Goal: Transaction & Acquisition: Purchase product/service

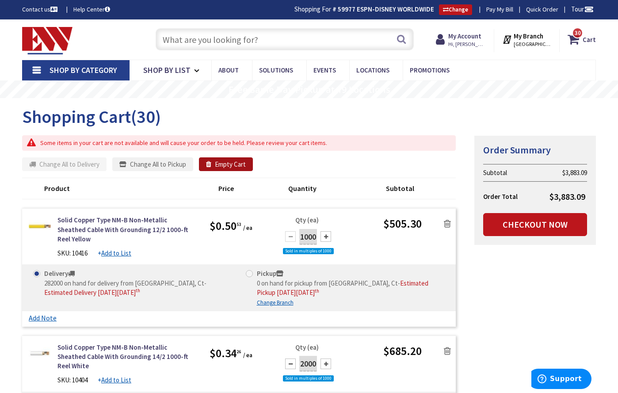
click at [228, 166] on button "Empty Cart" at bounding box center [226, 164] width 54 height 14
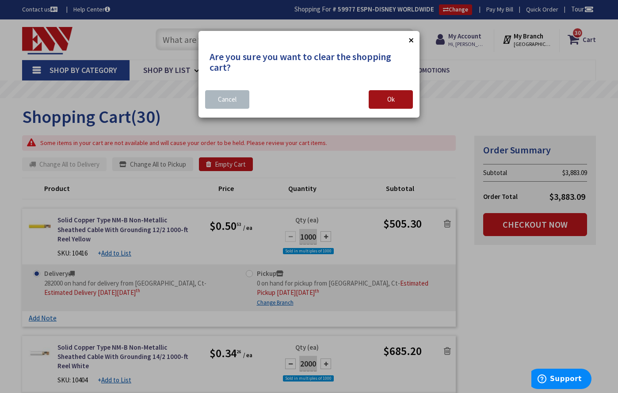
click at [385, 102] on button "Ok" at bounding box center [391, 99] width 44 height 19
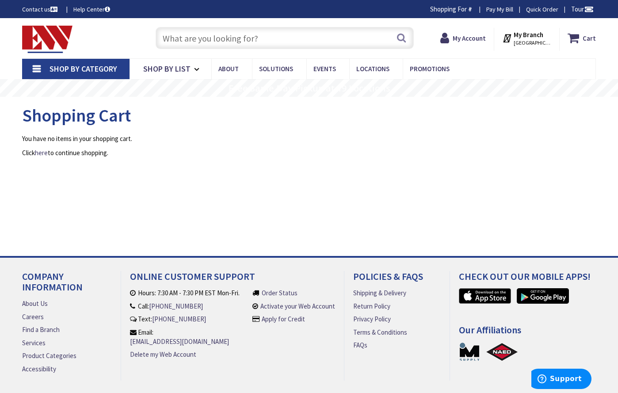
click at [271, 42] on input "text" at bounding box center [285, 38] width 258 height 22
type input "[PERSON_NAME][GEOGRAPHIC_DATA], [GEOGRAPHIC_DATA]"
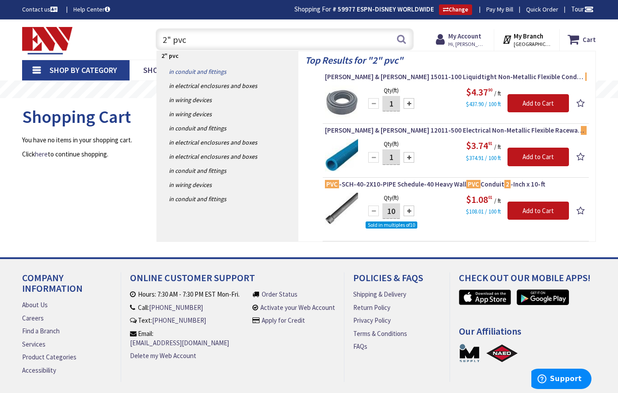
type input "2" pvc"
click at [219, 69] on link "in Conduit and Fittings" at bounding box center [228, 72] width 142 height 14
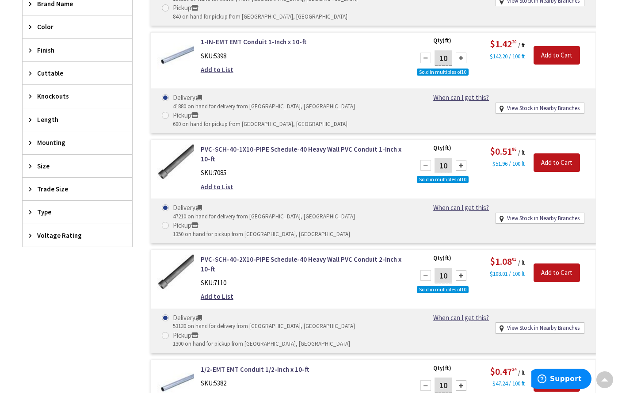
scroll to position [408, 0]
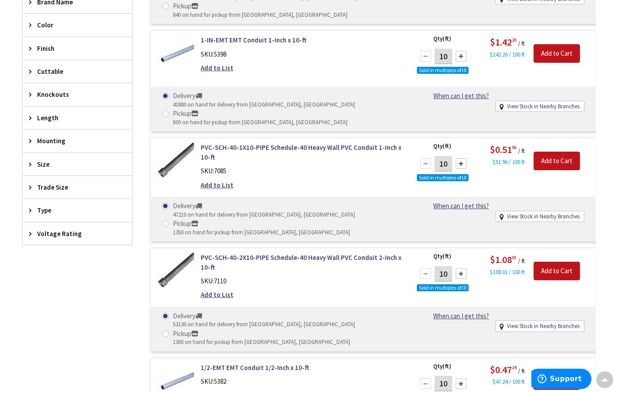
click at [462, 268] on div at bounding box center [461, 273] width 11 height 11
type input "30"
click at [563, 262] on input "Add to Cart" at bounding box center [557, 271] width 46 height 19
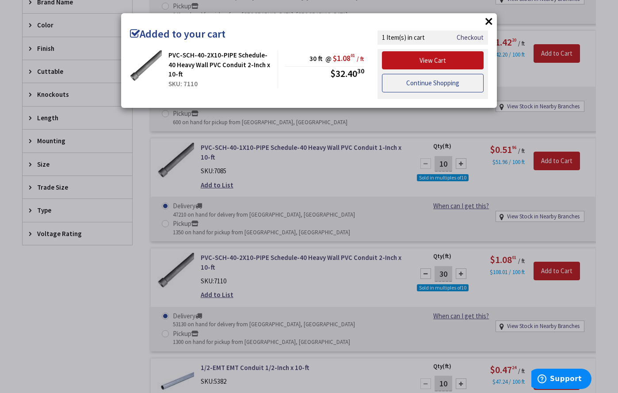
click at [448, 83] on link "Continue Shopping" at bounding box center [433, 83] width 102 height 19
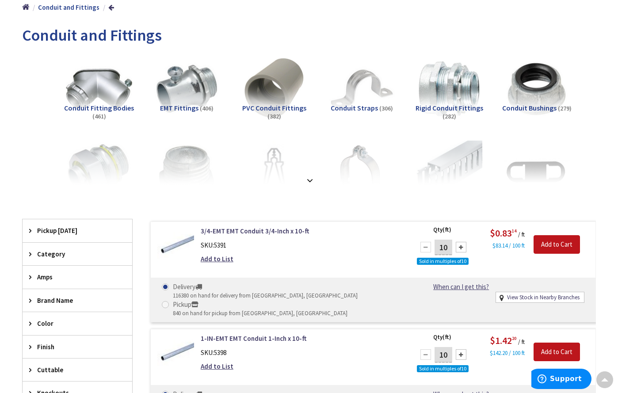
scroll to position [108, 0]
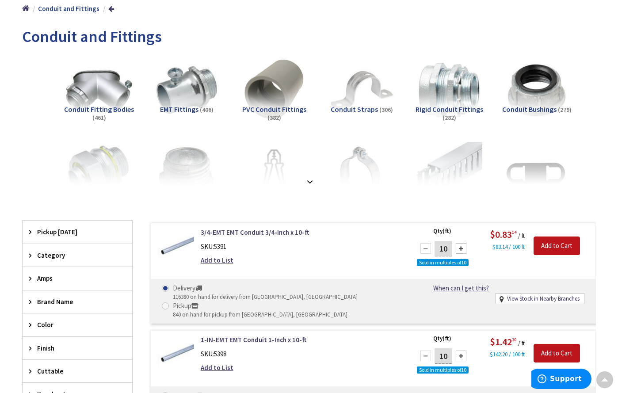
click at [287, 107] on span "PVC Conduit Fittings" at bounding box center [274, 109] width 64 height 9
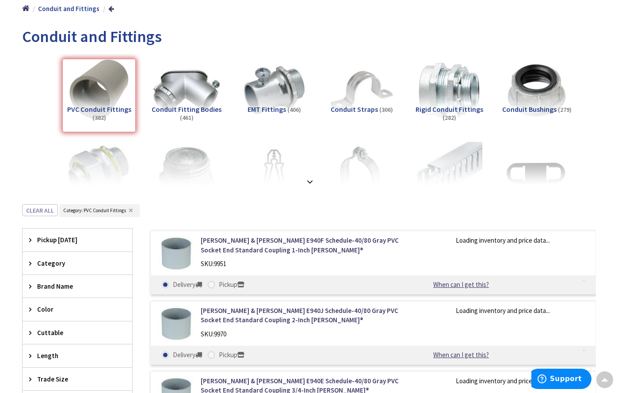
scroll to position [313, 0]
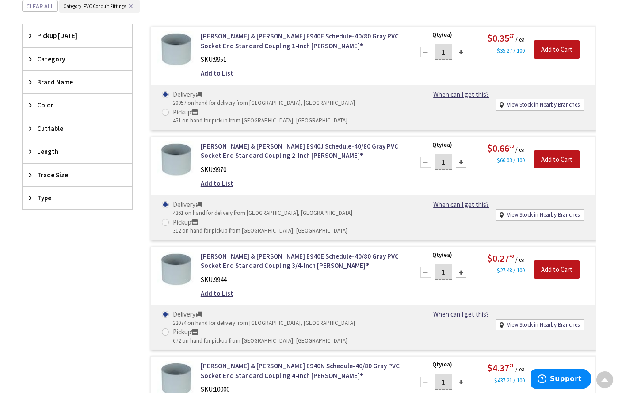
click at [462, 157] on div at bounding box center [461, 162] width 11 height 11
type input "5"
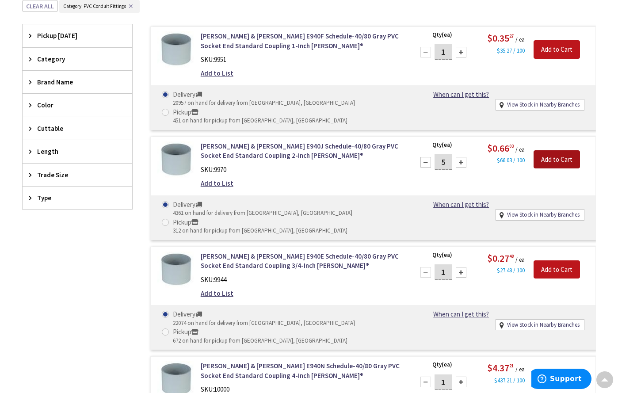
click at [561, 150] on input "Add to Cart" at bounding box center [557, 159] width 46 height 19
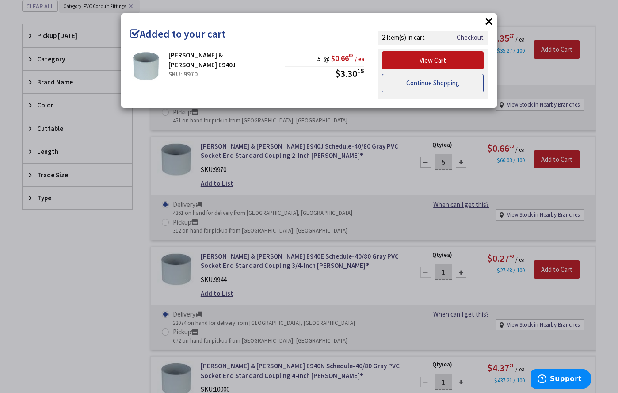
click at [457, 86] on link "Continue Shopping" at bounding box center [433, 83] width 102 height 19
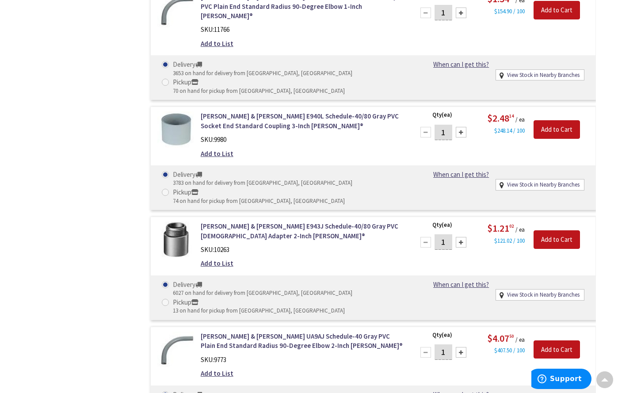
scroll to position [904, 0]
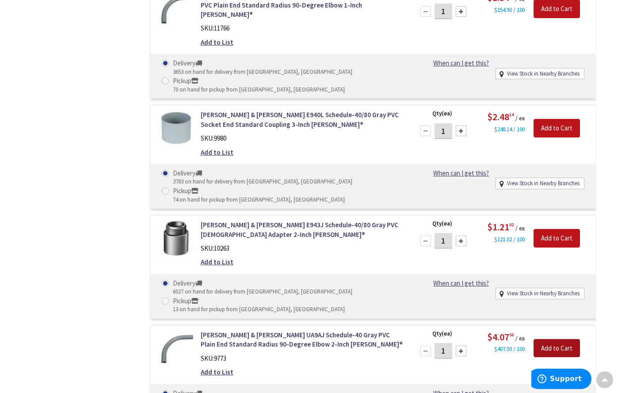
click at [559, 339] on input "Add to Cart" at bounding box center [557, 348] width 46 height 19
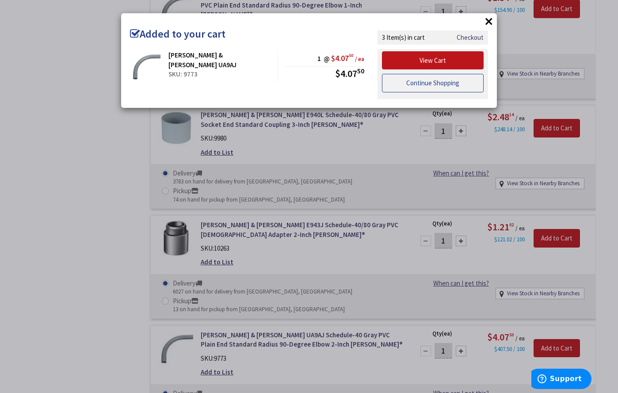
click at [439, 81] on link "Continue Shopping" at bounding box center [433, 83] width 102 height 19
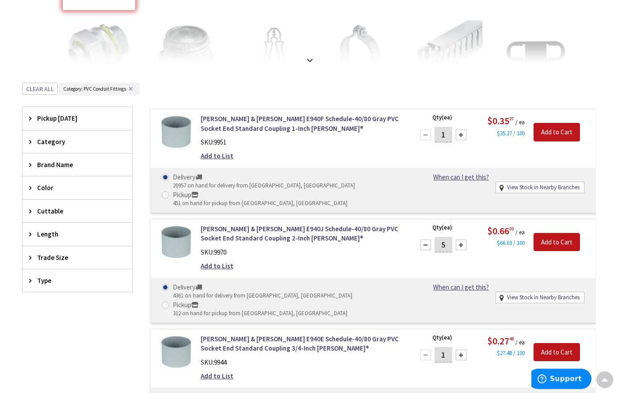
scroll to position [231, 0]
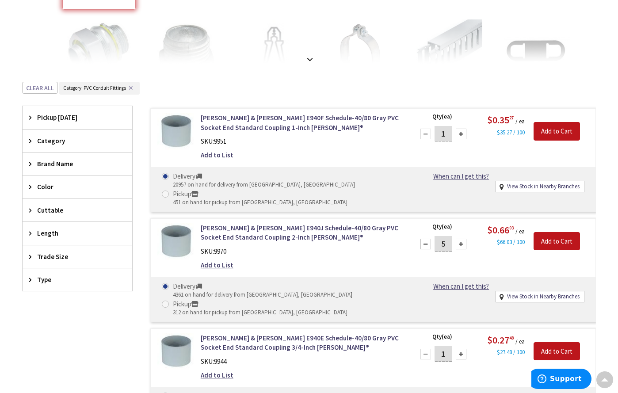
click at [30, 256] on icon at bounding box center [32, 256] width 7 height 7
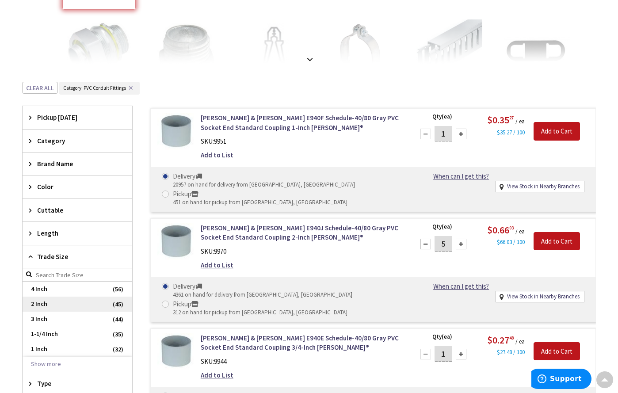
click at [46, 303] on span "2 Inch" at bounding box center [78, 304] width 110 height 15
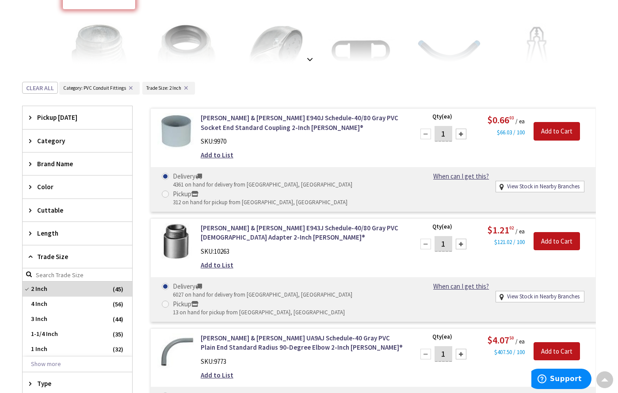
click at [462, 239] on div at bounding box center [461, 244] width 11 height 11
type input "3"
click at [552, 232] on input "Add to Cart" at bounding box center [557, 241] width 46 height 19
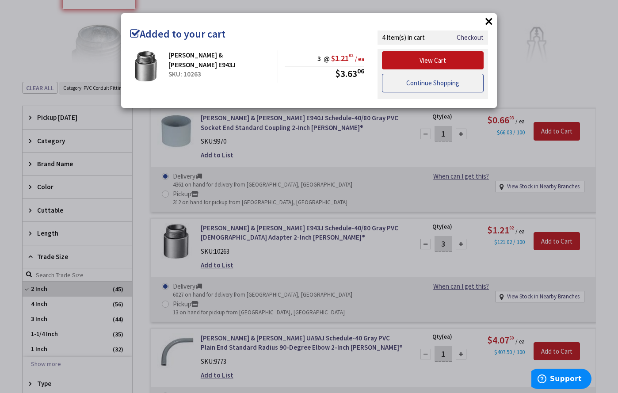
click at [428, 84] on link "Continue Shopping" at bounding box center [433, 83] width 102 height 19
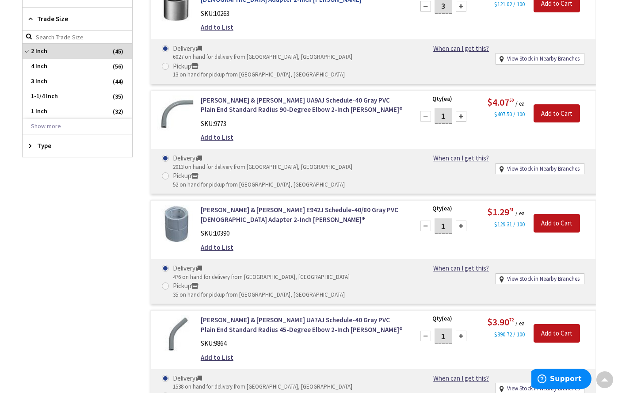
scroll to position [525, 0]
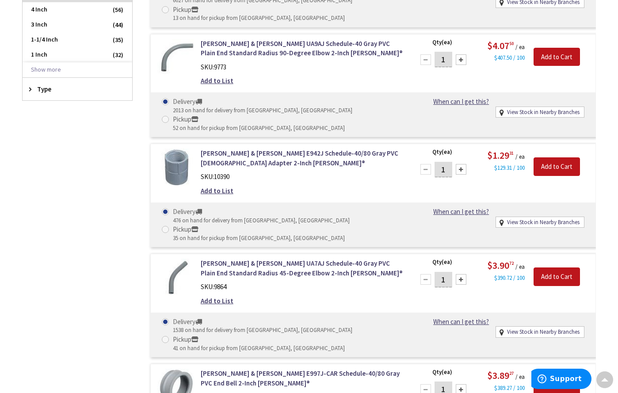
click at [462, 274] on div at bounding box center [461, 279] width 11 height 11
type input "2"
click at [559, 268] on input "Add to Cart" at bounding box center [557, 277] width 46 height 19
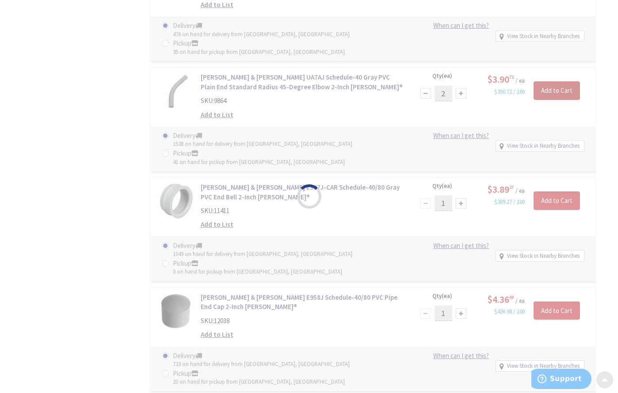
scroll to position [714, 0]
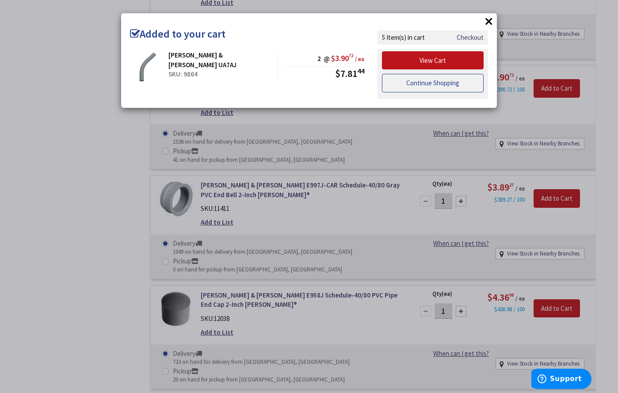
click at [417, 88] on link "Continue Shopping" at bounding box center [433, 83] width 102 height 19
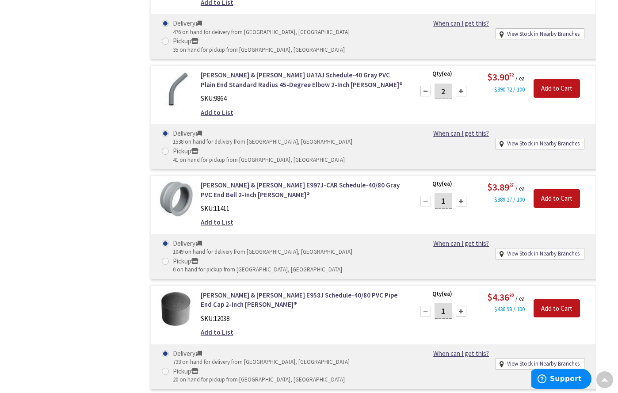
type input "2"
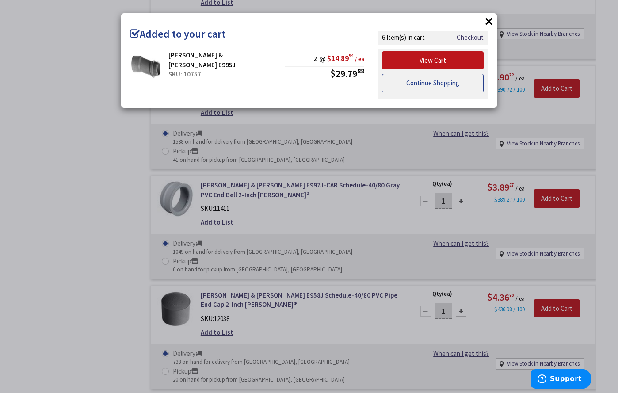
click at [451, 83] on link "Continue Shopping" at bounding box center [433, 83] width 102 height 19
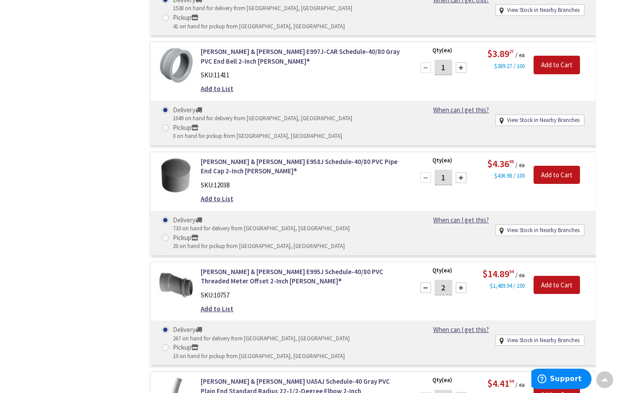
scroll to position [848, 0]
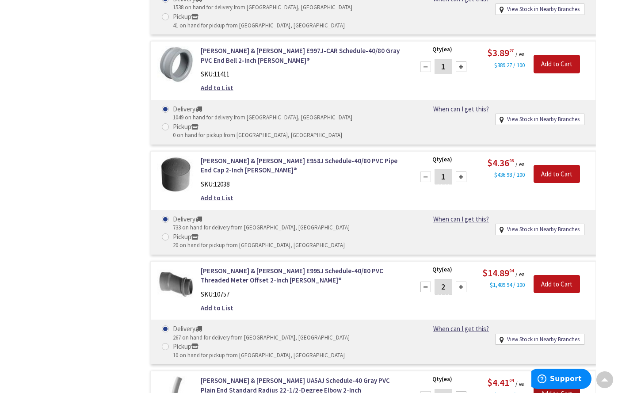
click at [555, 385] on input "Add to Cart" at bounding box center [557, 394] width 46 height 19
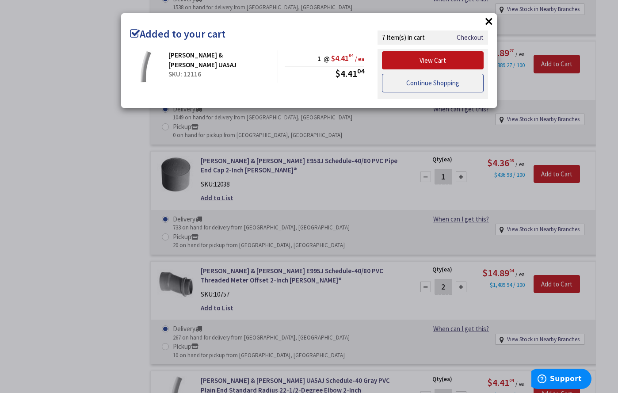
click at [401, 82] on link "Continue Shopping" at bounding box center [433, 83] width 102 height 19
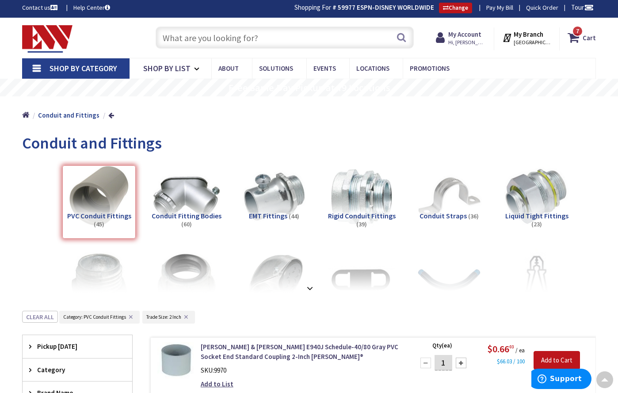
scroll to position [0, 0]
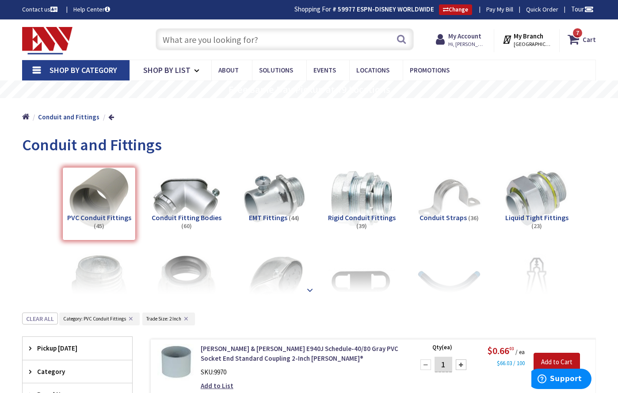
click at [307, 288] on strong at bounding box center [310, 290] width 11 height 10
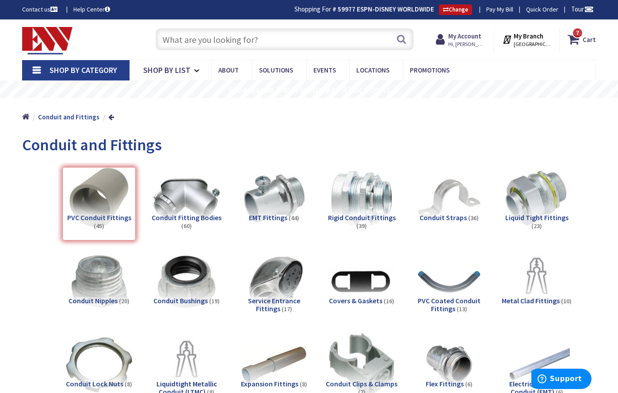
click at [276, 307] on span "Service Entrance Fittings" at bounding box center [274, 304] width 52 height 17
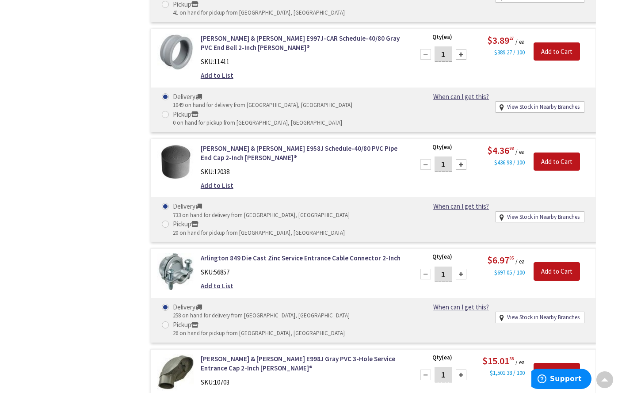
scroll to position [1342, 0]
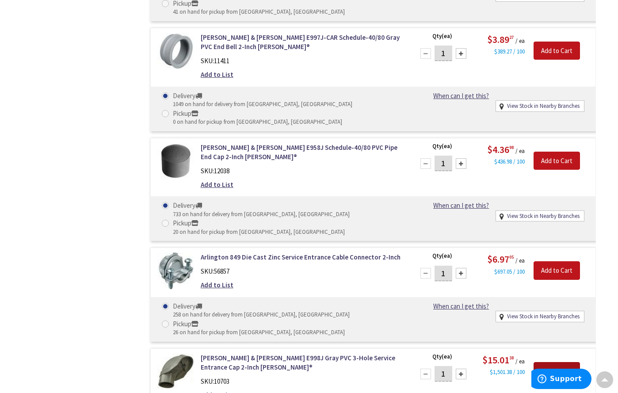
click at [544, 362] on input "Add to Cart" at bounding box center [557, 371] width 46 height 19
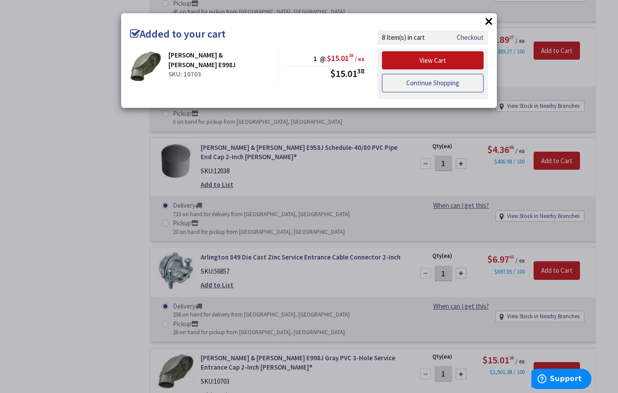
click at [446, 87] on link "Continue Shopping" at bounding box center [433, 83] width 102 height 19
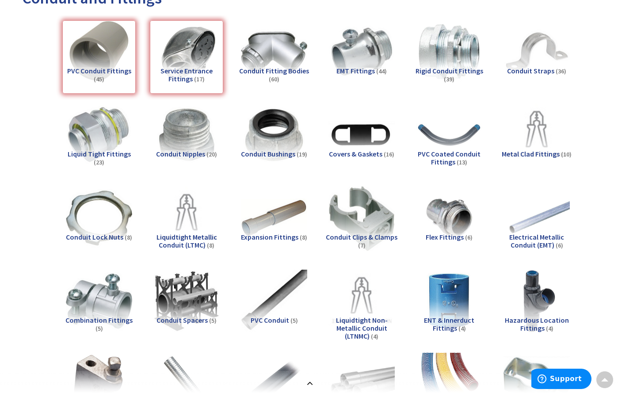
scroll to position [0, 0]
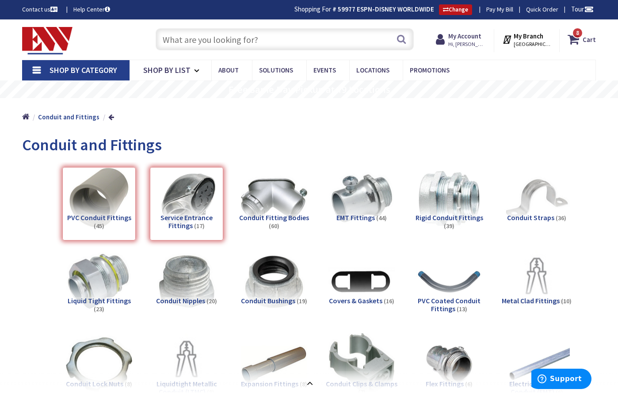
click at [317, 40] on input "text" at bounding box center [285, 39] width 258 height 22
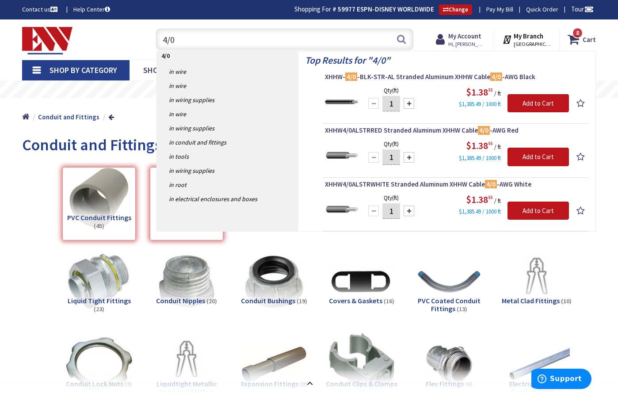
type input "4/0"
click at [395, 103] on input "1" at bounding box center [392, 103] width 18 height 15
type input "120"
click at [540, 101] on input "Add to Cart" at bounding box center [538, 103] width 61 height 19
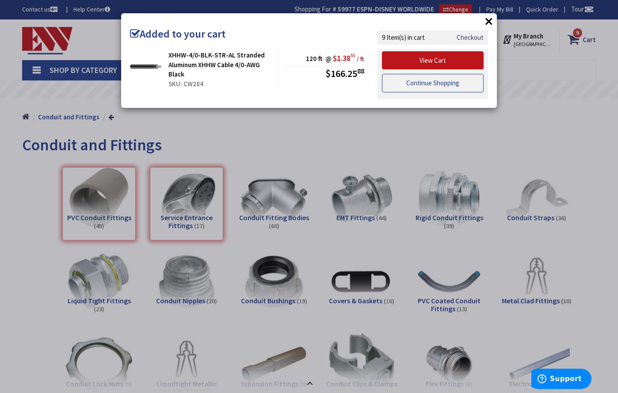
click at [437, 81] on link "Continue Shopping" at bounding box center [433, 83] width 102 height 19
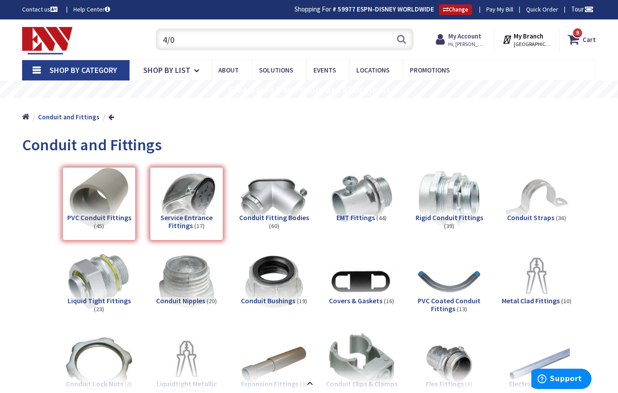
click at [326, 44] on input "4/0" at bounding box center [285, 39] width 258 height 22
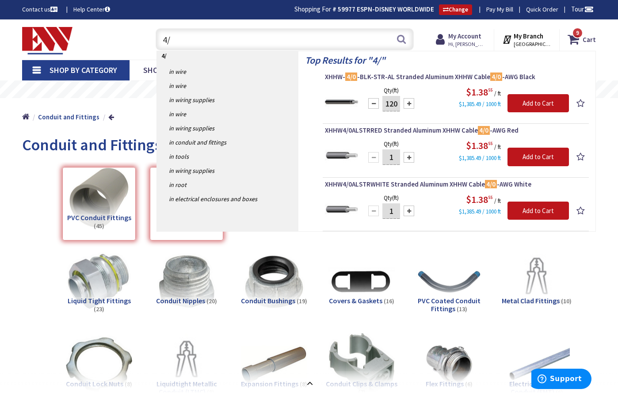
type input "4"
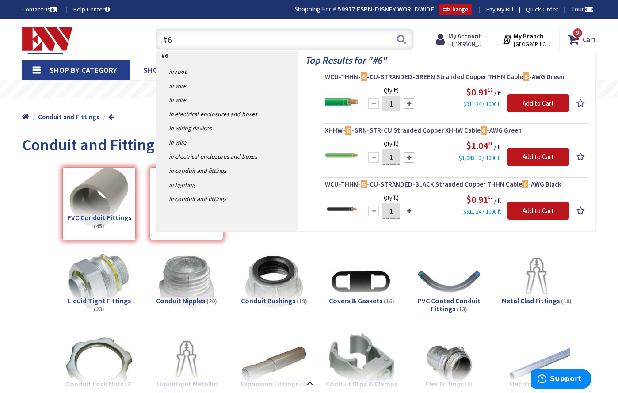
type input "#6"
click at [396, 102] on input "1" at bounding box center [392, 103] width 18 height 15
type input "20"
click at [517, 101] on input "Add to Cart" at bounding box center [538, 103] width 61 height 19
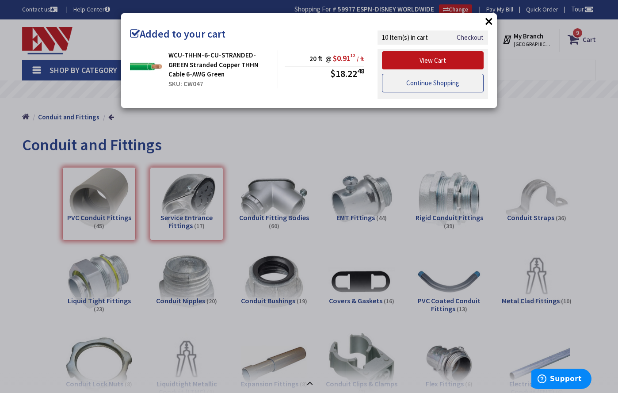
click at [405, 84] on link "Continue Shopping" at bounding box center [433, 83] width 102 height 19
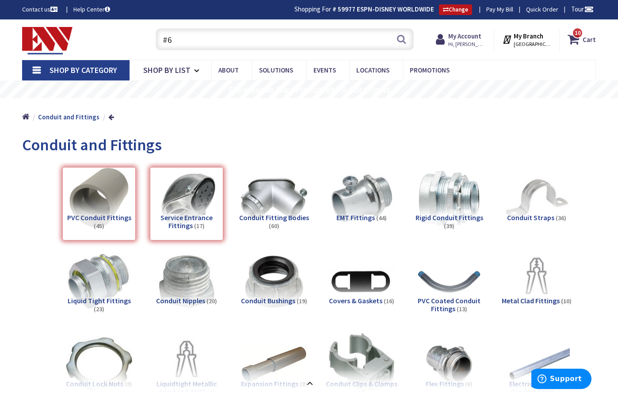
click at [249, 38] on input "#6" at bounding box center [285, 39] width 258 height 22
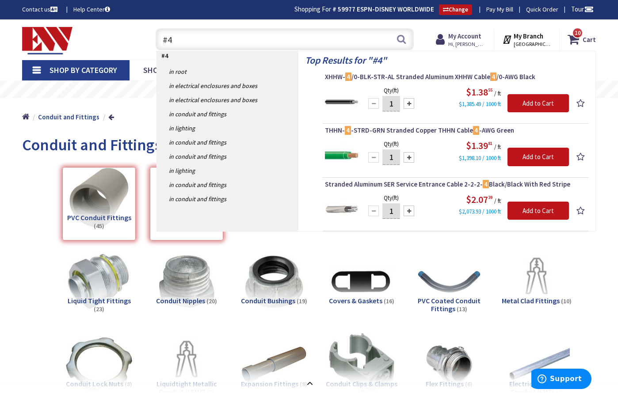
type input "#4"
click at [394, 157] on input "1" at bounding box center [392, 157] width 18 height 15
type input "40"
click at [520, 154] on input "Add to Cart" at bounding box center [538, 157] width 61 height 19
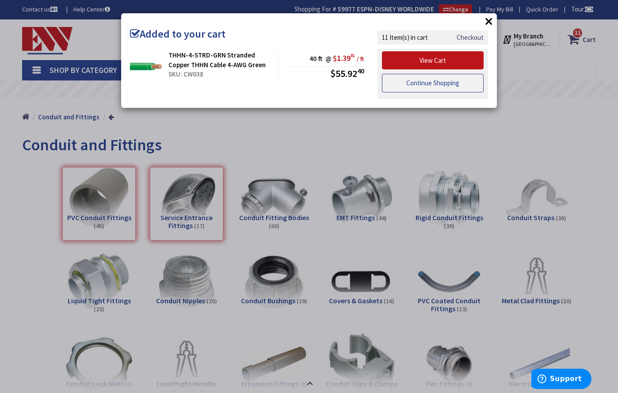
click at [430, 88] on link "Continue Shopping" at bounding box center [433, 83] width 102 height 19
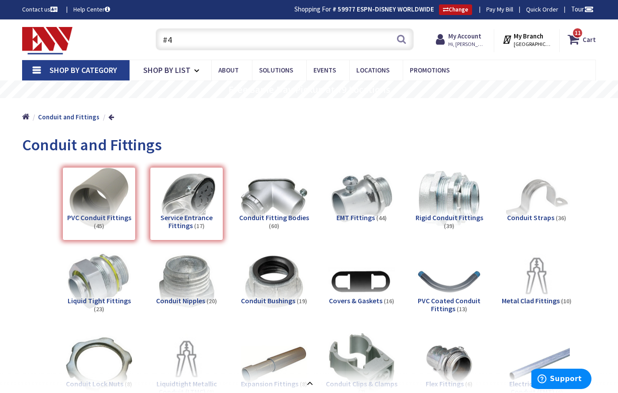
click at [291, 41] on input "#4" at bounding box center [285, 39] width 258 height 22
type input "#"
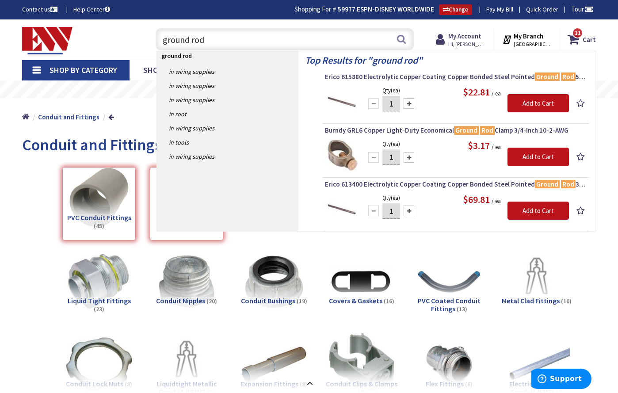
type input "ground rod"
click at [411, 103] on div at bounding box center [409, 103] width 11 height 11
type input "2"
click at [531, 102] on input "Add to Cart" at bounding box center [538, 103] width 61 height 19
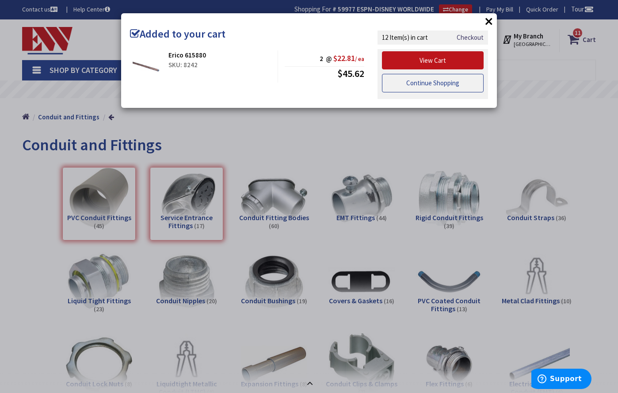
click at [426, 82] on link "Continue Shopping" at bounding box center [433, 83] width 102 height 19
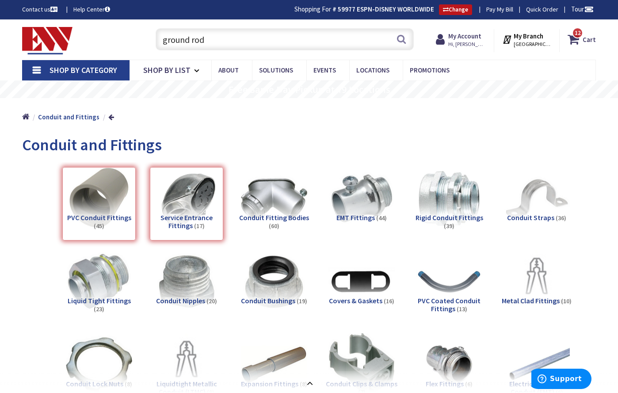
click at [338, 39] on input "ground rod" at bounding box center [285, 39] width 258 height 22
click at [405, 39] on button "Search" at bounding box center [402, 39] width 12 height 20
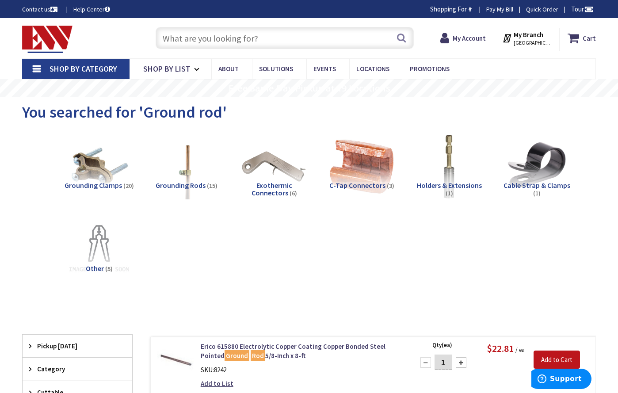
click at [112, 184] on span "Grounding Clamps" at bounding box center [94, 185] width 58 height 9
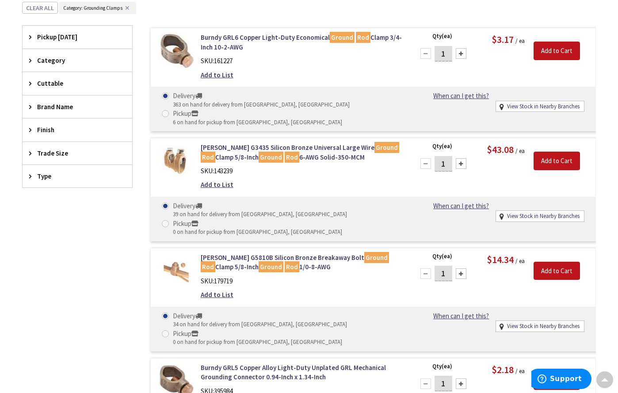
scroll to position [319, 0]
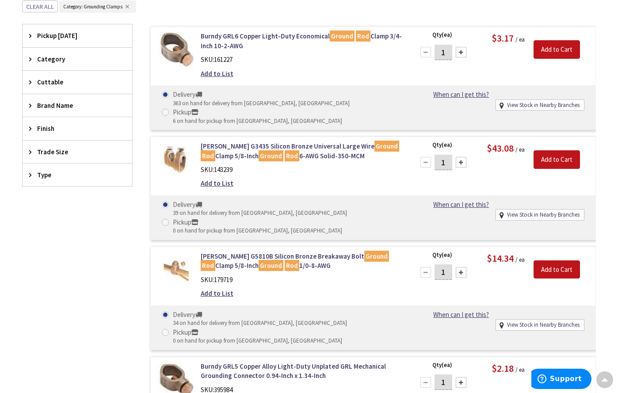
click at [462, 51] on div at bounding box center [461, 52] width 11 height 11
type input "2"
click at [561, 50] on input "Add to Cart" at bounding box center [557, 49] width 46 height 19
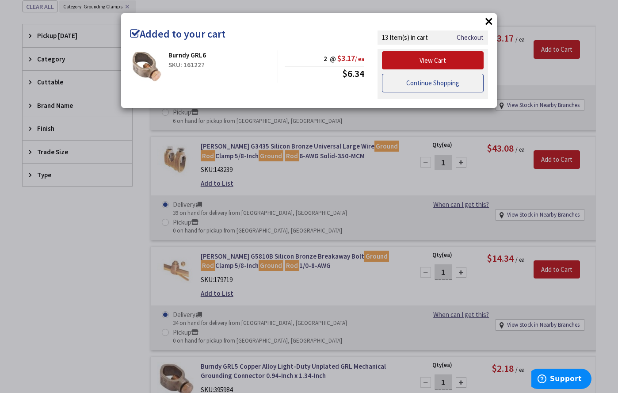
click at [436, 85] on link "Continue Shopping" at bounding box center [433, 83] width 102 height 19
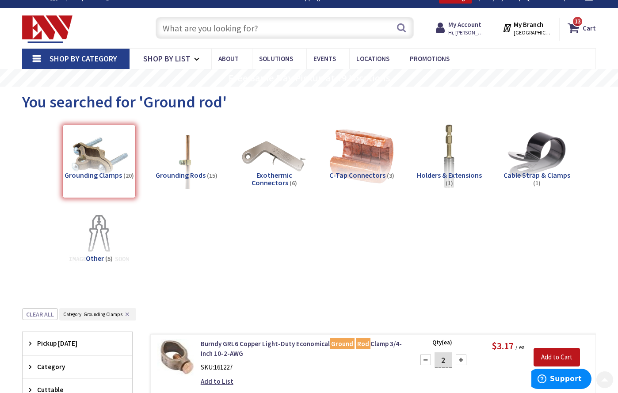
scroll to position [0, 0]
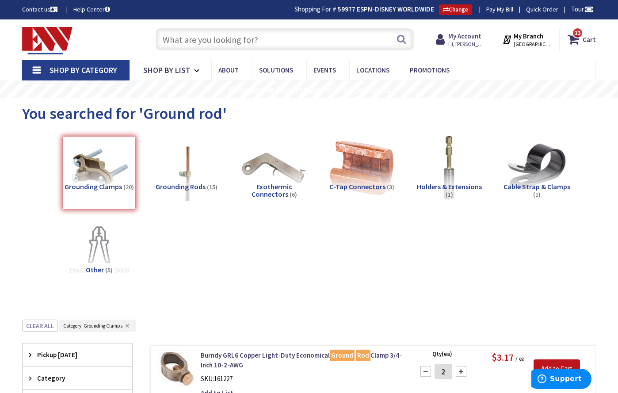
click at [92, 188] on div "Grounding Clamps (20)" at bounding box center [98, 172] width 73 height 73
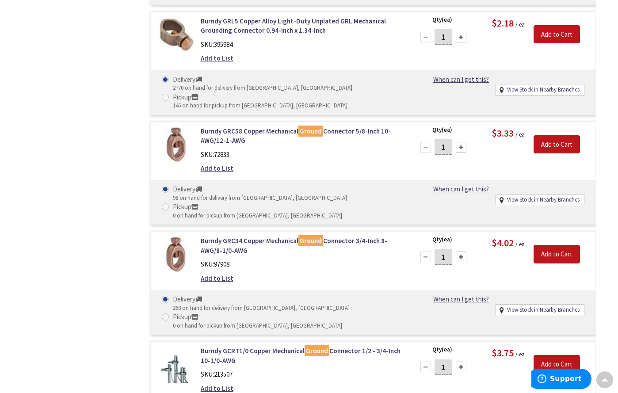
scroll to position [1552, 0]
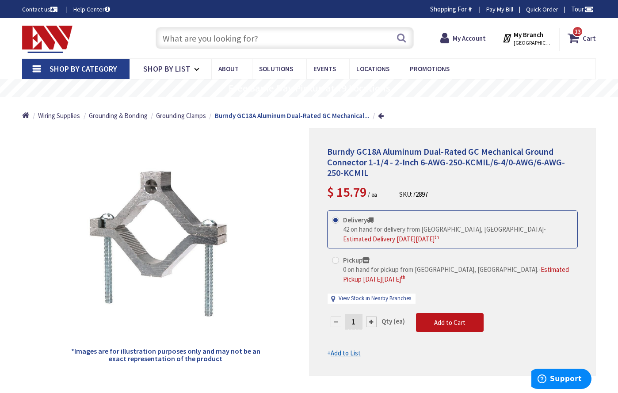
click at [236, 38] on input "text" at bounding box center [285, 38] width 258 height 22
type input "g"
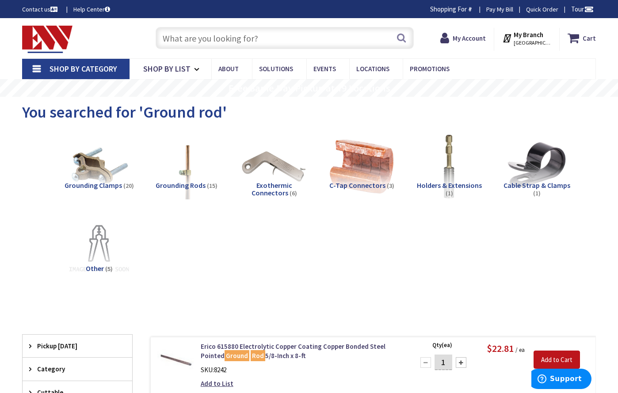
click at [254, 42] on input "text" at bounding box center [285, 38] width 258 height 22
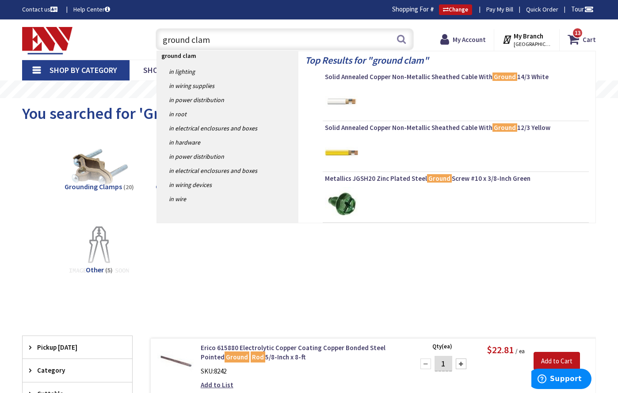
type input "ground clamp"
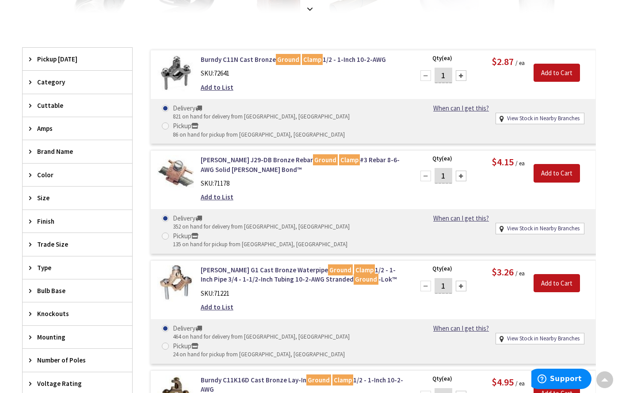
scroll to position [250, 0]
click at [461, 281] on div at bounding box center [461, 286] width 11 height 11
type input "2"
click at [557, 274] on input "Add to Cart" at bounding box center [557, 283] width 46 height 19
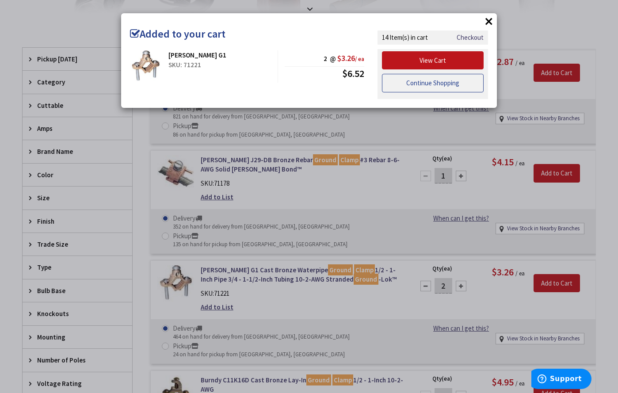
click at [444, 85] on link "Continue Shopping" at bounding box center [433, 83] width 102 height 19
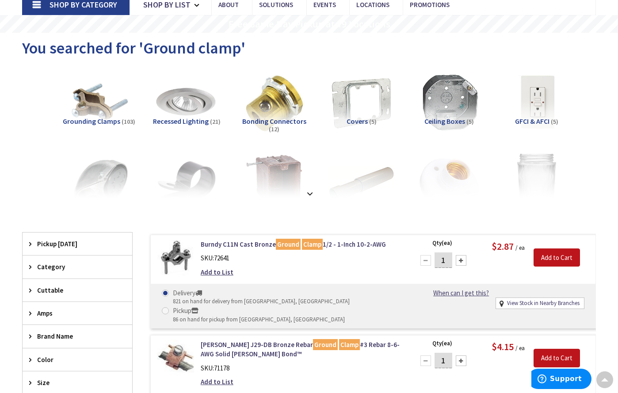
scroll to position [0, 0]
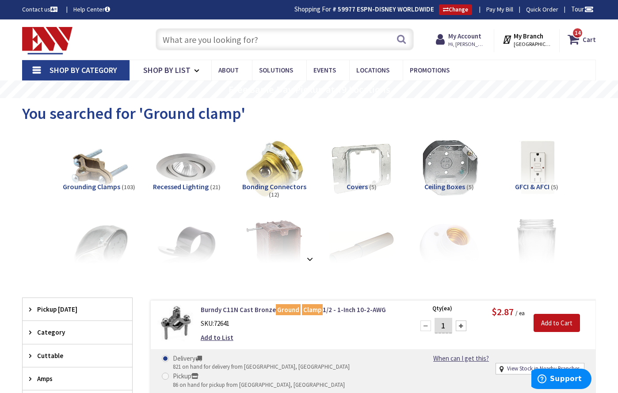
click at [290, 38] on input "text" at bounding box center [285, 39] width 258 height 22
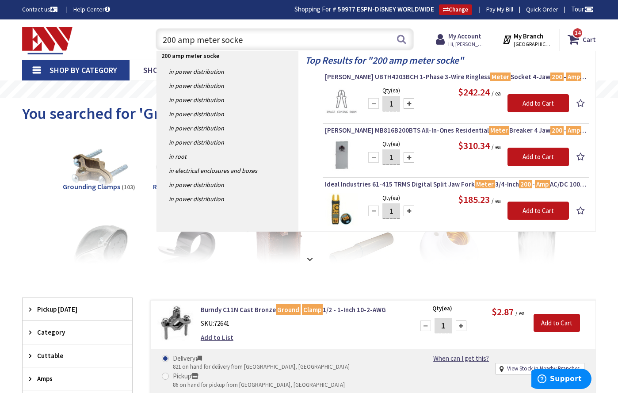
type input "200 amp meter socket"
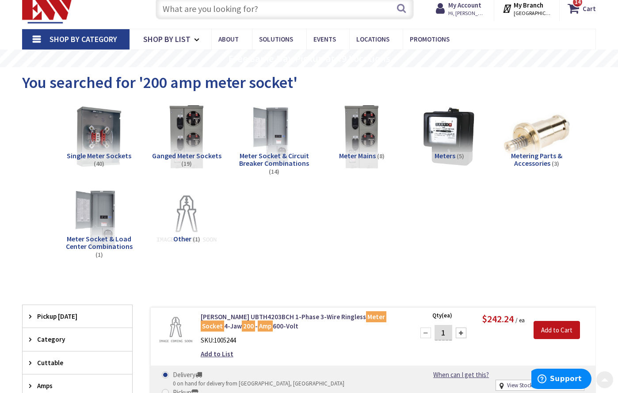
scroll to position [30, 0]
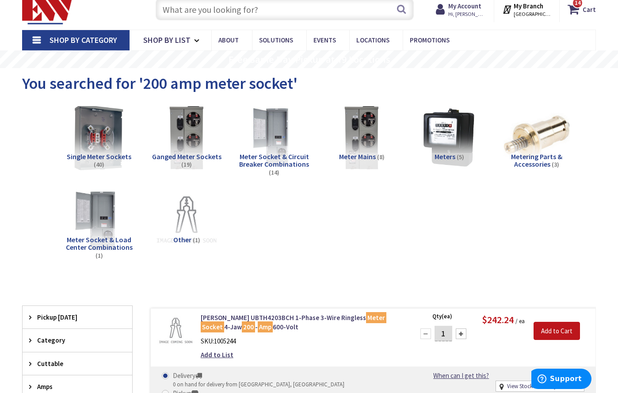
click at [102, 152] on img at bounding box center [99, 137] width 73 height 73
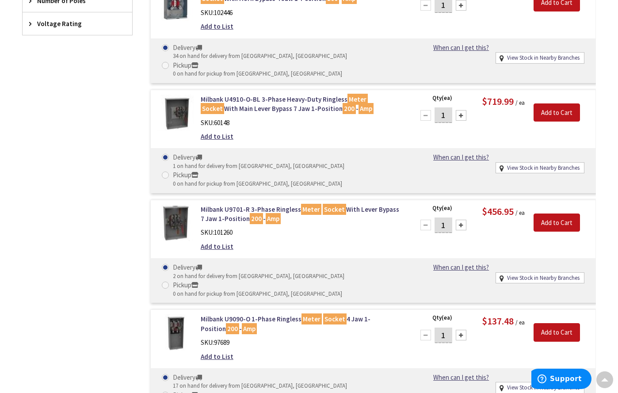
scroll to position [589, 0]
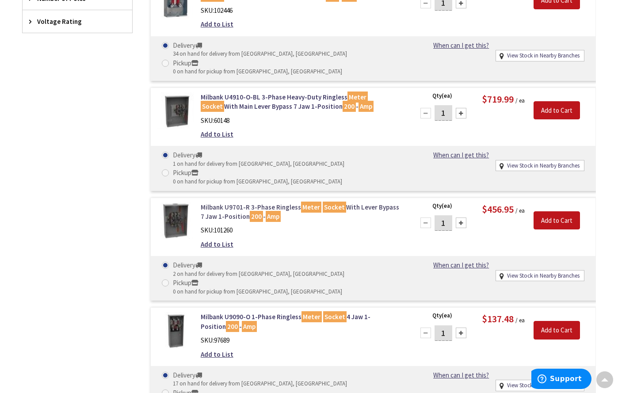
click at [223, 203] on link "Milbank U9701-R 3-Phase Ringless Meter Socket With Lever Bypass 7 Jaw 1-Positio…" at bounding box center [302, 212] width 203 height 19
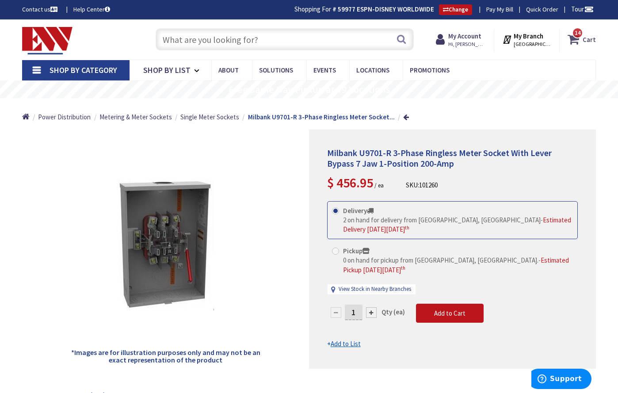
click at [592, 36] on strong "Cart" at bounding box center [589, 39] width 13 height 16
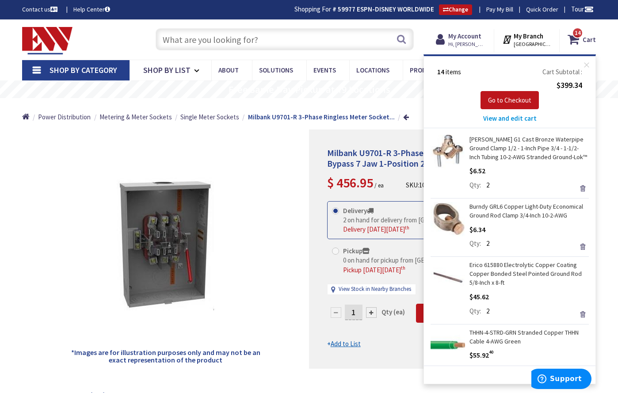
click at [322, 41] on input "text" at bounding box center [285, 39] width 258 height 22
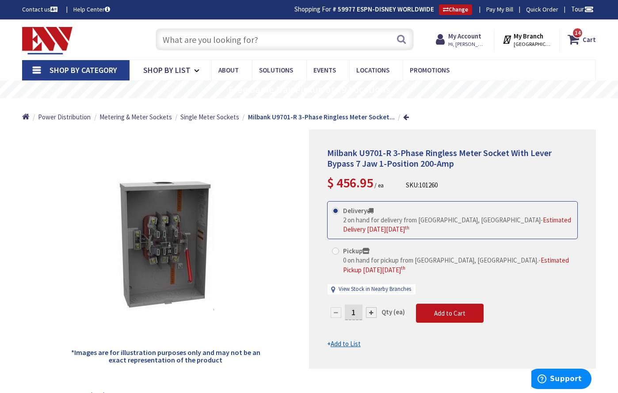
click at [274, 44] on input "text" at bounding box center [285, 39] width 258 height 22
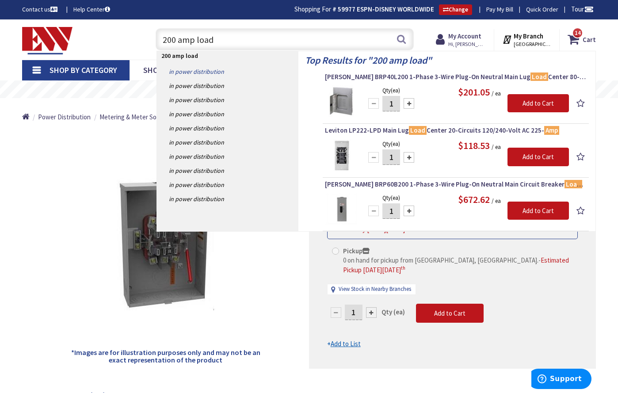
type input "200 amp load"
click at [223, 71] on link "in Power Distribution" at bounding box center [228, 72] width 142 height 14
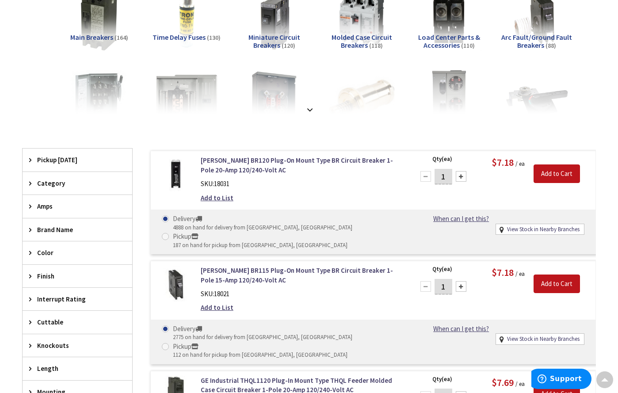
scroll to position [182, 0]
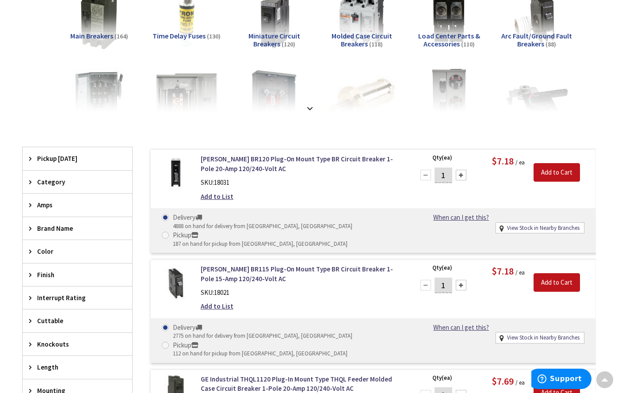
click at [29, 204] on div "Amps" at bounding box center [78, 205] width 110 height 23
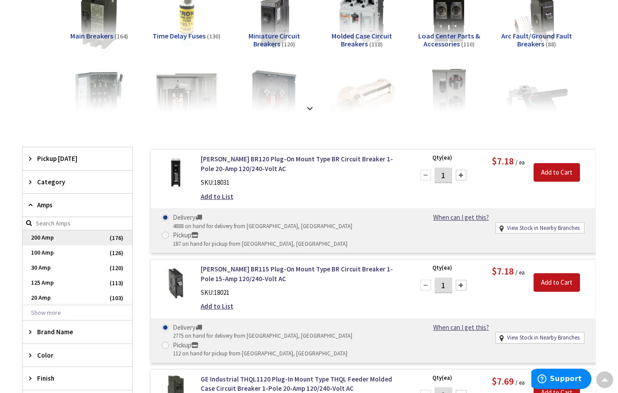
click at [47, 238] on span "200 Amp" at bounding box center [78, 237] width 110 height 15
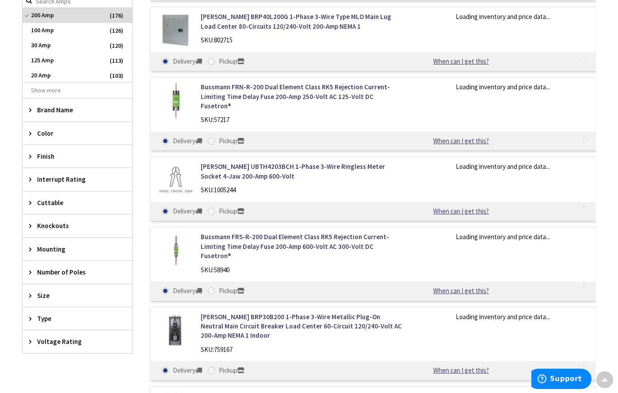
scroll to position [421, 0]
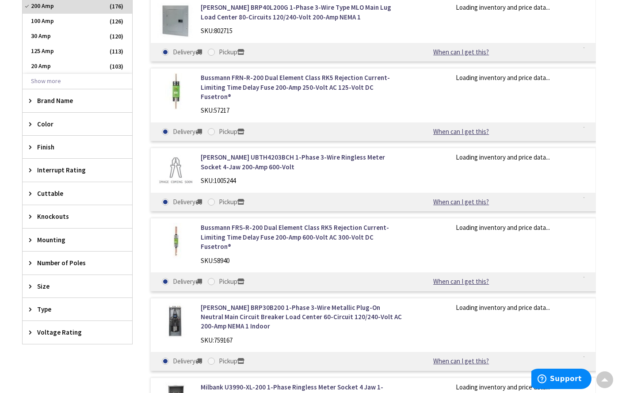
click at [86, 261] on span "Number of Poles" at bounding box center [73, 262] width 72 height 9
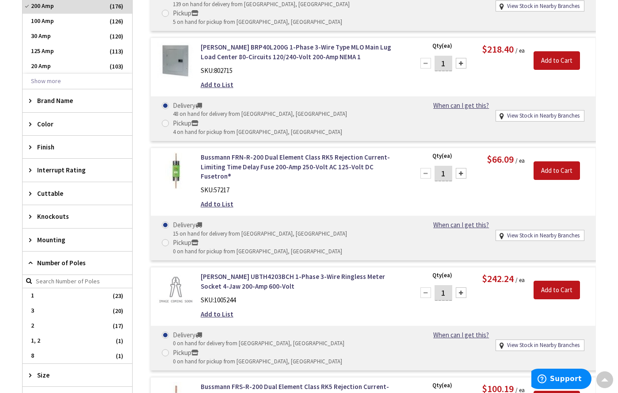
click at [86, 261] on span "Number of Poles" at bounding box center [73, 262] width 72 height 9
click at [84, 285] on span "Size" at bounding box center [73, 286] width 72 height 9
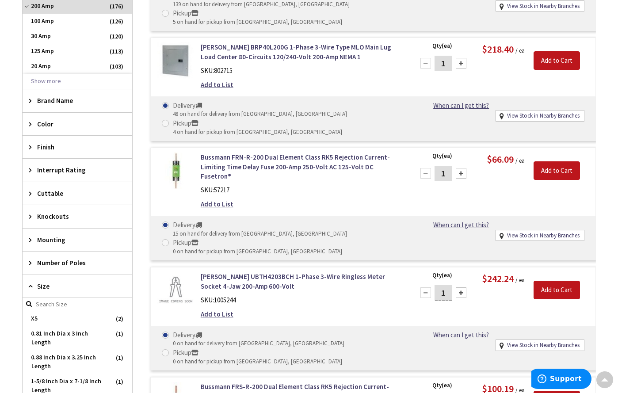
click at [84, 285] on span "Size" at bounding box center [73, 286] width 72 height 9
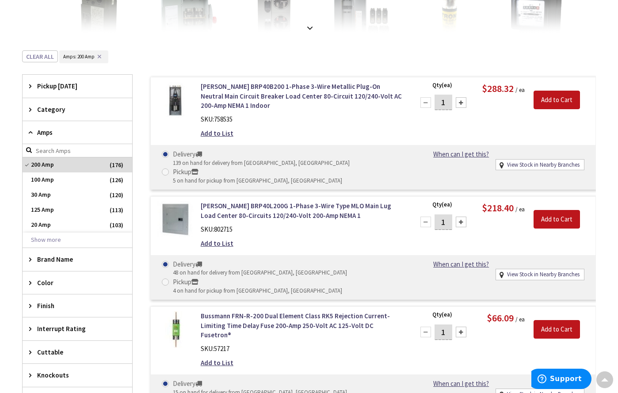
scroll to position [259, 0]
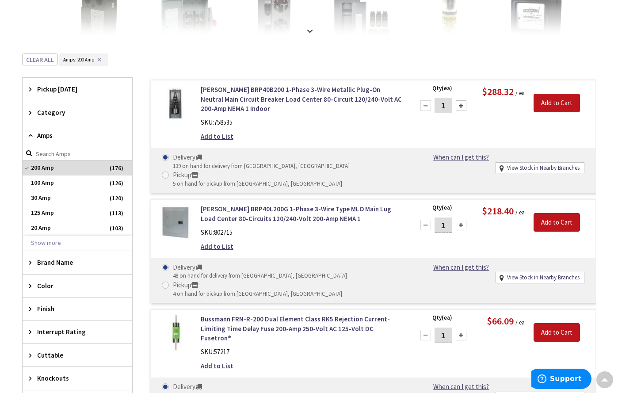
click at [29, 111] on icon at bounding box center [32, 112] width 7 height 7
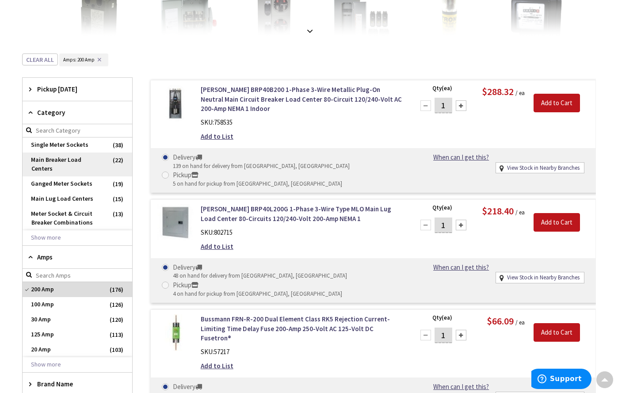
click at [72, 158] on span "Main Breaker Load Centers" at bounding box center [78, 165] width 110 height 24
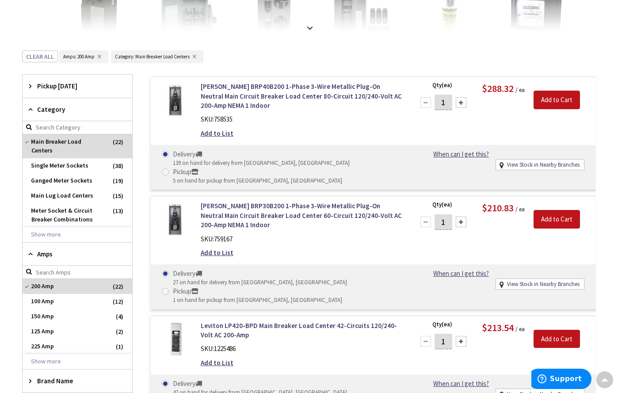
scroll to position [0, 0]
